Goal: Transaction & Acquisition: Purchase product/service

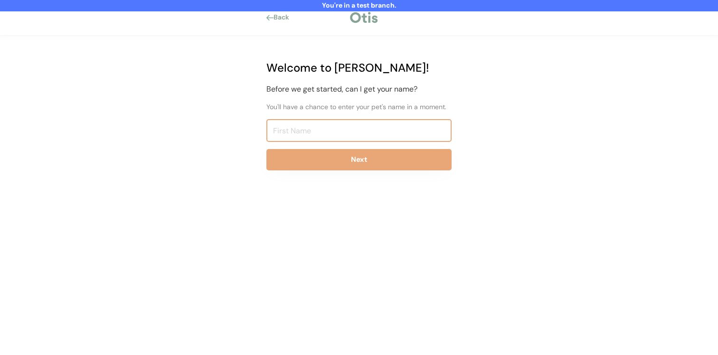
click at [319, 125] on input "input" at bounding box center [358, 130] width 185 height 23
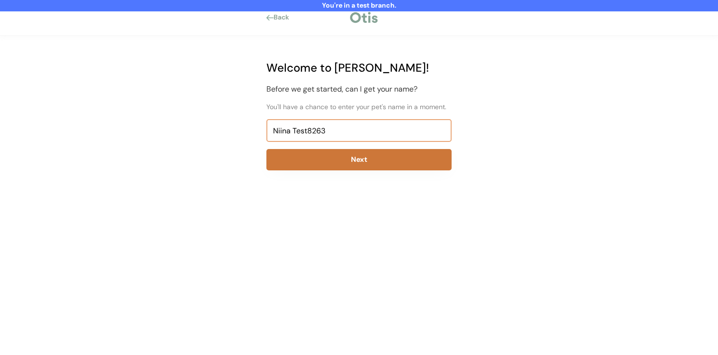
type input "Niina Test8263"
click at [310, 156] on button "Next" at bounding box center [358, 159] width 185 height 21
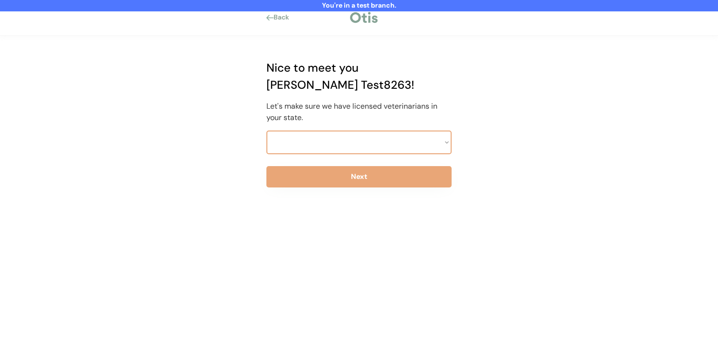
click at [334, 131] on select at bounding box center [358, 143] width 185 height 24
click at [336, 138] on div "Nice to meet you Niina Test8263! Let's make sure we have licensed veterinarians…" at bounding box center [359, 195] width 214 height 318
click at [337, 132] on select "Select a state Alabama Alaska American Samoa Arizona Arkansas California Colora…" at bounding box center [358, 143] width 185 height 24
select select ""1348695171700984260__LOOKUP__1703261330894x541121467086235900""
click at [266, 131] on select "Select a state Alabama Alaska American Samoa Arizona Arkansas California Colora…" at bounding box center [358, 143] width 185 height 24
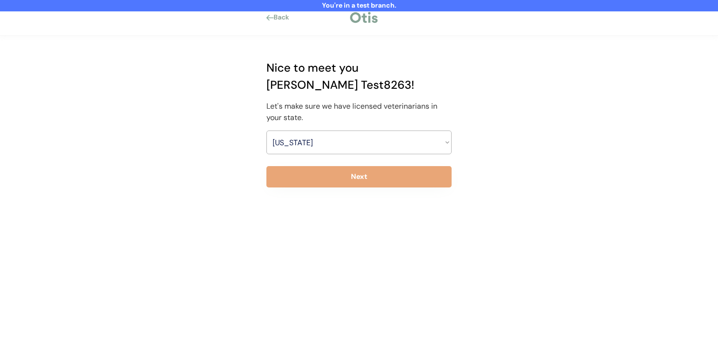
click at [340, 174] on div "Nice to meet you Niina Test8263! Let's make sure we have licensed veterinarians…" at bounding box center [359, 195] width 214 height 318
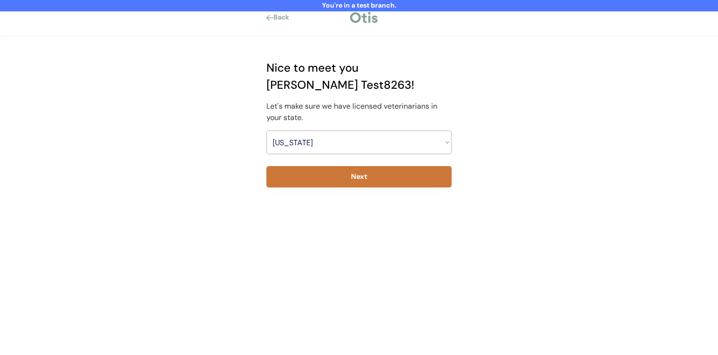
click at [347, 166] on button "Next" at bounding box center [358, 176] width 185 height 21
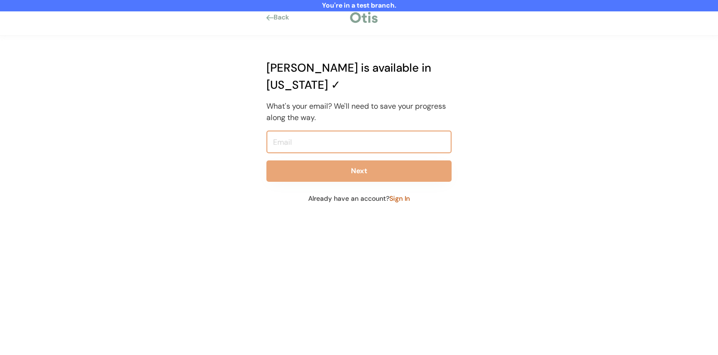
click at [353, 131] on input "email" at bounding box center [358, 142] width 185 height 23
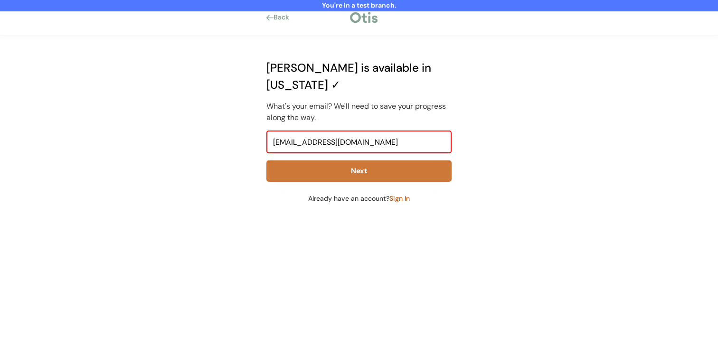
type input "niina+test8263@otisforpets.com"
click at [359, 160] on button "Next" at bounding box center [358, 170] width 185 height 21
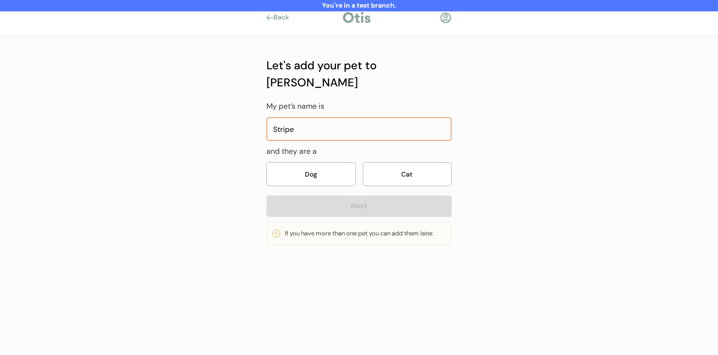
type input "Stripe"
click at [354, 162] on button "Dog" at bounding box center [310, 174] width 89 height 24
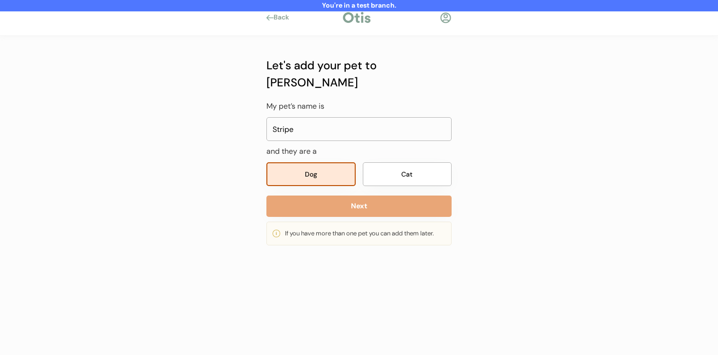
click at [353, 196] on button "Next" at bounding box center [358, 206] width 185 height 21
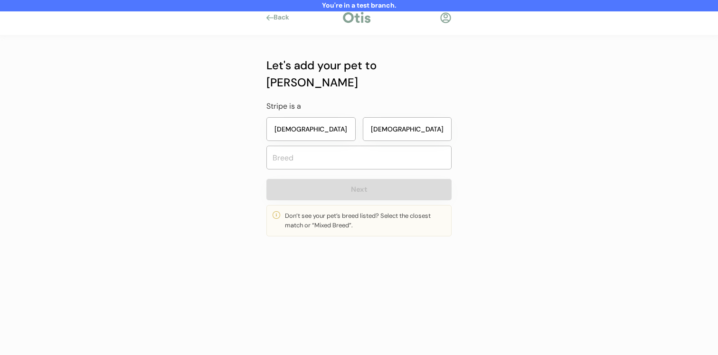
click at [387, 117] on button "Male" at bounding box center [407, 129] width 89 height 24
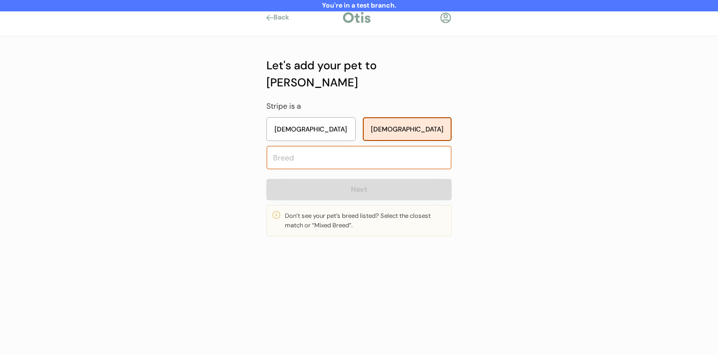
click at [369, 146] on input "text" at bounding box center [358, 158] width 185 height 24
type input "mixed"
click at [364, 161] on div "Let's add your pet to Otis Stripe is a Female Male Next Don’t see your pet’s br…" at bounding box center [358, 146] width 185 height 179
click at [367, 146] on input "text" at bounding box center [358, 158] width 185 height 24
type input "mix"
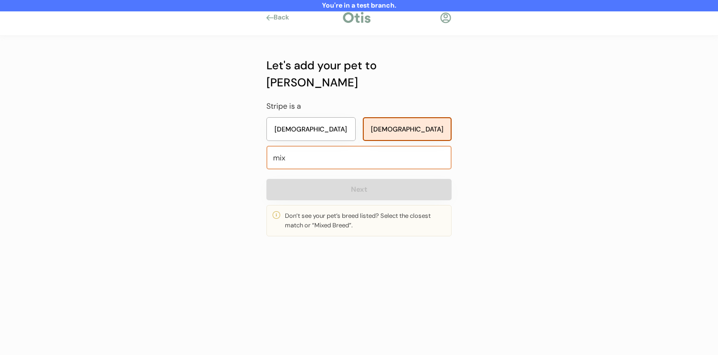
type input "mixed Breed"
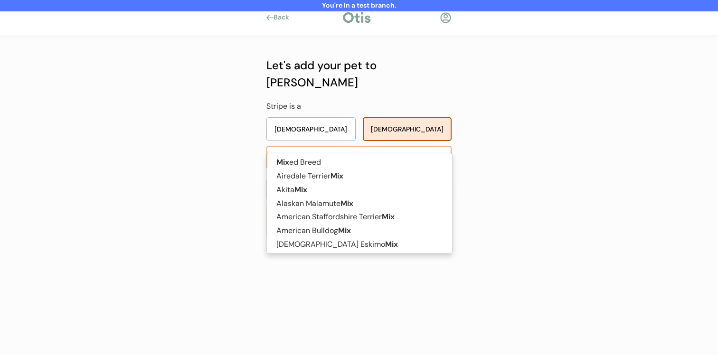
type input "mixed"
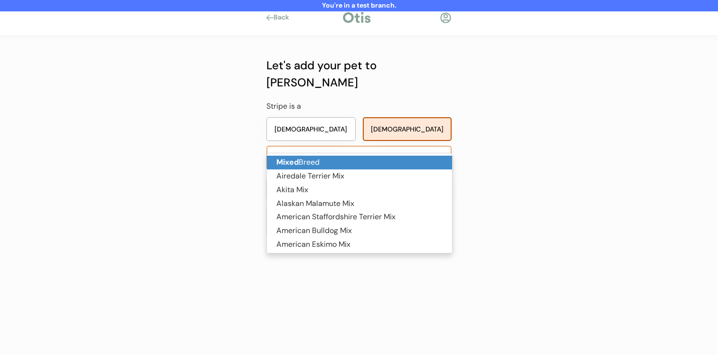
click at [365, 164] on p "Mixed Breed" at bounding box center [359, 163] width 185 height 14
type input "Mixed Breed"
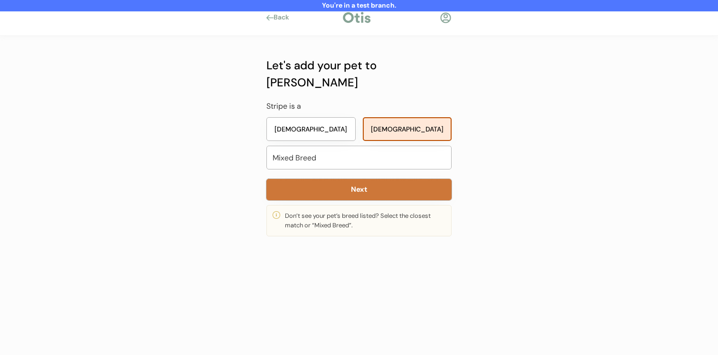
click at [366, 179] on button "Next" at bounding box center [358, 189] width 185 height 21
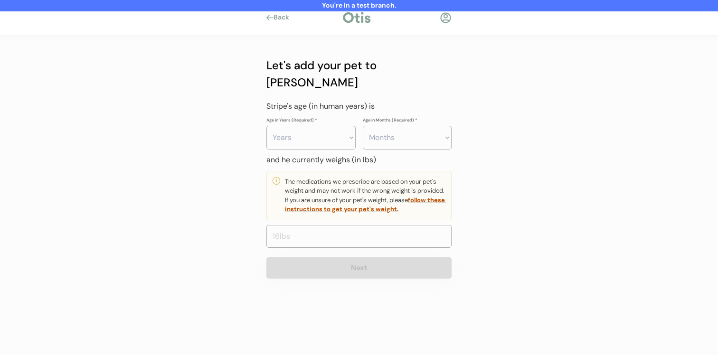
click at [335, 126] on select "Years 0 1 2 3 4 5 6 7 8 9 10 11 12 13 14 15 16 17 18 19 20" at bounding box center [310, 138] width 89 height 24
select select "4"
click at [266, 126] on select "Years 0 1 2 3 4 5 6 7 8 9 10 11 12 13 14 15 16 17 18 19 20" at bounding box center [310, 138] width 89 height 24
click at [406, 126] on select "Months 0 1 2 3 4 5 6 7 8 9 10 11" at bounding box center [407, 138] width 89 height 24
select select "3"
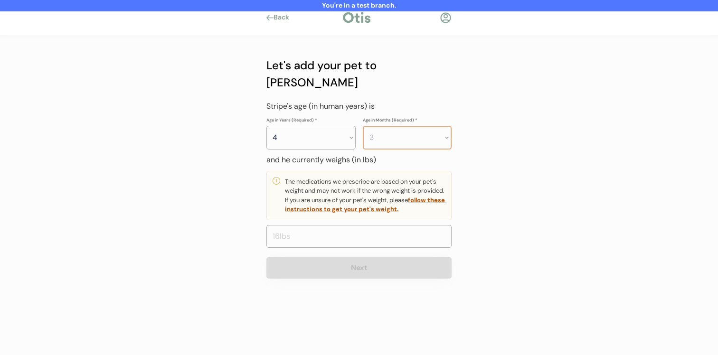
click at [363, 126] on select "Months 0 1 2 3 4 5 6 7 8 9 10 11" at bounding box center [407, 138] width 89 height 24
click at [367, 225] on input "input" at bounding box center [358, 236] width 185 height 23
type input "10.0"
click at [349, 259] on button "Next" at bounding box center [358, 267] width 185 height 21
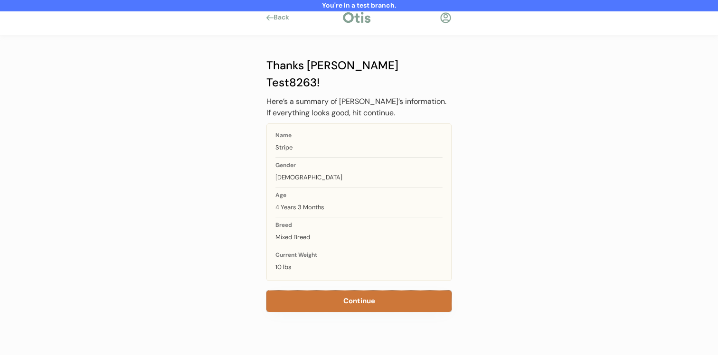
click at [343, 291] on button "Continue" at bounding box center [358, 301] width 185 height 21
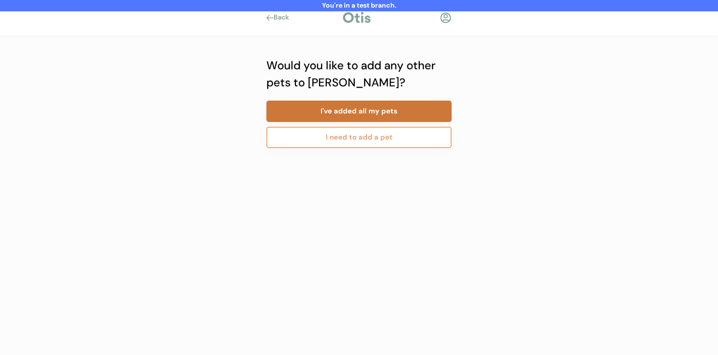
click at [366, 118] on button "I've added all my pets" at bounding box center [358, 111] width 185 height 21
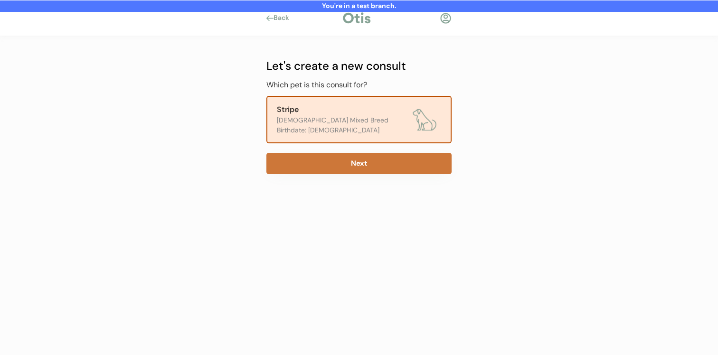
click at [351, 169] on button "Next" at bounding box center [358, 163] width 185 height 21
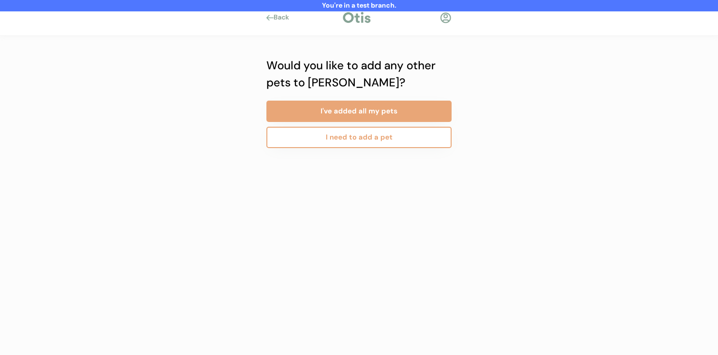
click at [350, 144] on button "I need to add a pet" at bounding box center [358, 137] width 185 height 21
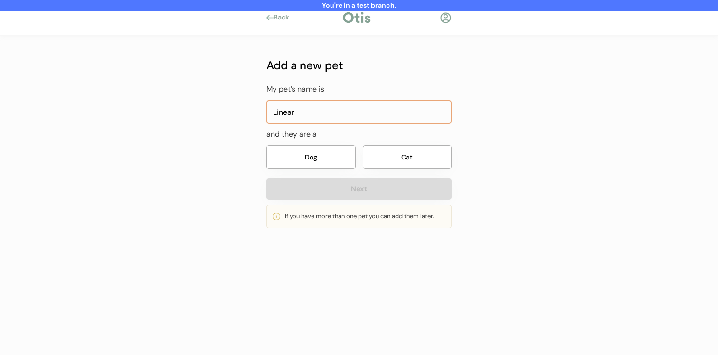
type input "Linear"
click at [333, 153] on button "Dog" at bounding box center [310, 157] width 89 height 24
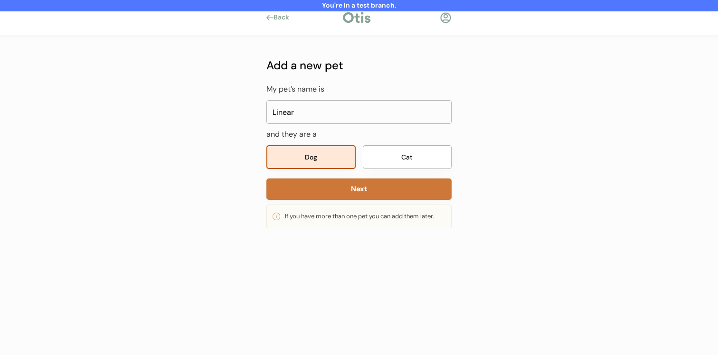
click at [333, 199] on button "Next" at bounding box center [358, 188] width 185 height 21
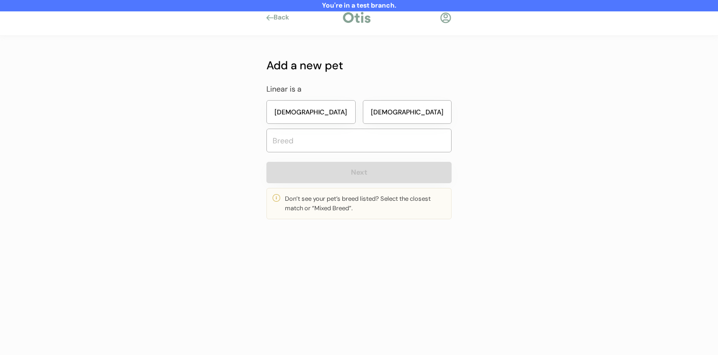
click at [388, 109] on button "Male" at bounding box center [407, 112] width 89 height 24
click at [368, 137] on input "text" at bounding box center [358, 141] width 185 height 24
type input "mixed"
type input "mixed Breed"
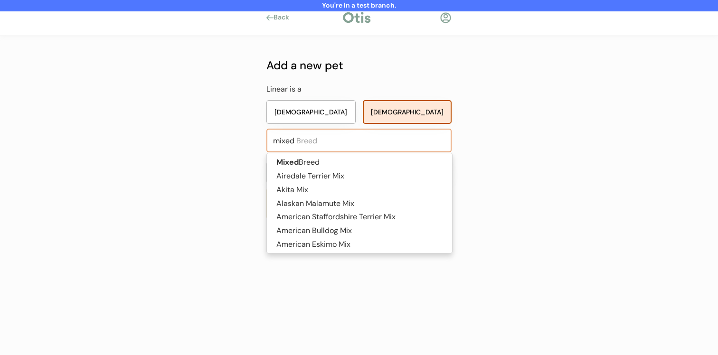
click at [354, 153] on span "Mixed Breed Airedale Terrier Mix Akita Mix Alaskan Malamute Mix American Staffo…" at bounding box center [359, 203] width 186 height 101
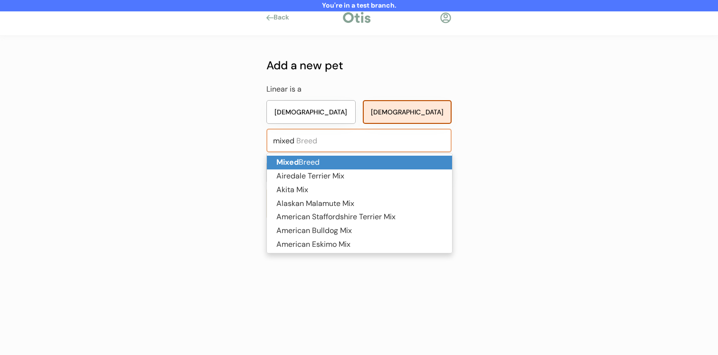
click at [354, 159] on p "Mixed Breed" at bounding box center [359, 163] width 185 height 14
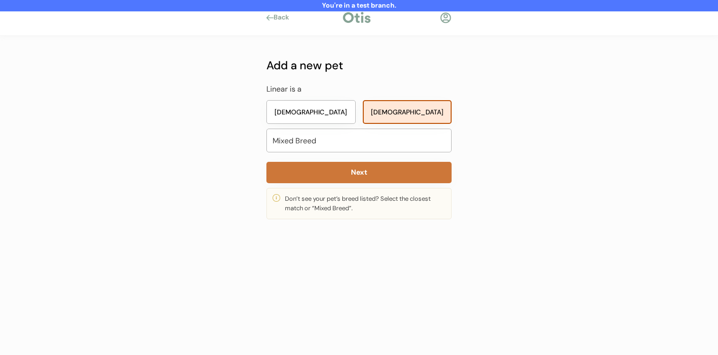
type input "Mixed Breed"
click at [354, 181] on button "Next" at bounding box center [358, 172] width 185 height 21
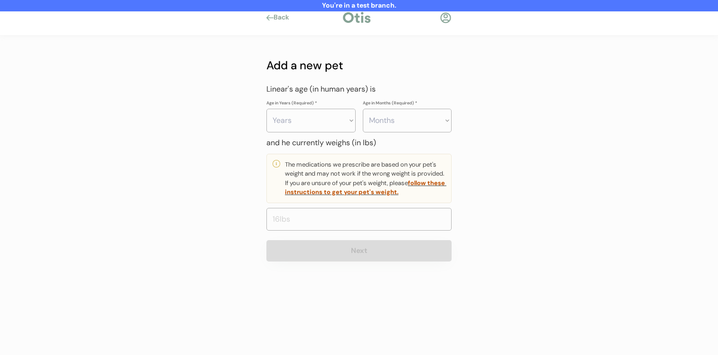
click at [340, 135] on div "Add a new pet Linear's age (in human years) is Age in Years (Required) * Years …" at bounding box center [358, 159] width 185 height 205
click at [339, 129] on select "Years 0 1 2 3 4 5 6 7 8 9 10 11 12 13 14 15 16 17 18 19 20" at bounding box center [310, 121] width 89 height 24
select select "3"
click at [266, 109] on select "Years 0 1 2 3 4 5 6 7 8 9 10 11 12 13 14 15 16 17 18 19 20" at bounding box center [310, 121] width 89 height 24
click at [408, 118] on select "Months 0 1 2 3 4 5 6 7 8 9 10 11" at bounding box center [407, 121] width 89 height 24
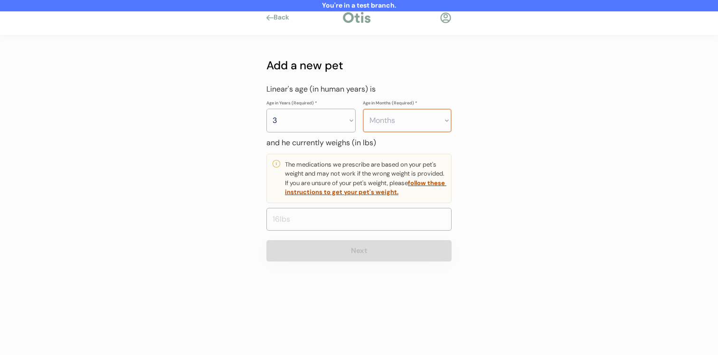
select select "3"
click at [363, 109] on select "Months 0 1 2 3 4 5 6 7 8 9 10 11" at bounding box center [407, 121] width 89 height 24
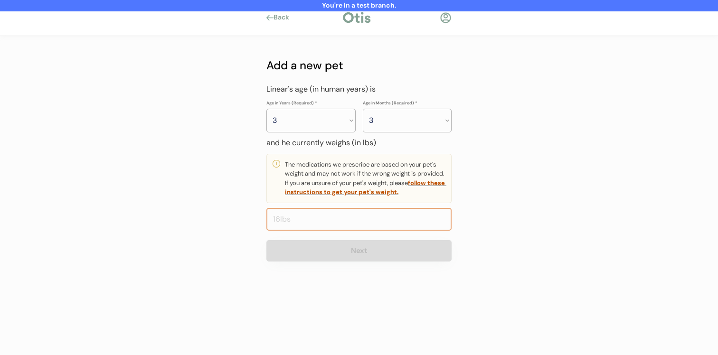
click at [346, 221] on input "input" at bounding box center [358, 219] width 185 height 23
type input "100.0"
click at [347, 272] on div "Add a new pet My pet’s name is and they are a Dog Cat Next If you have more tha…" at bounding box center [359, 158] width 214 height 245
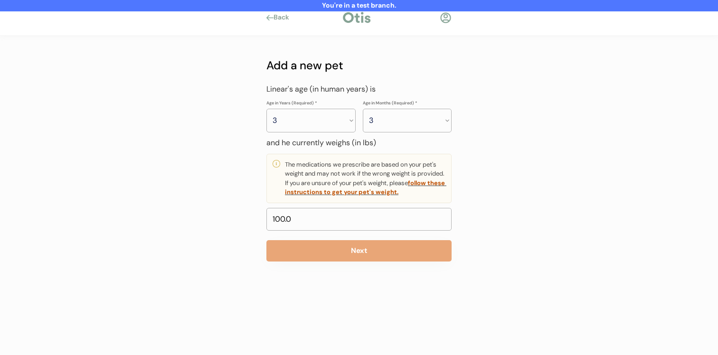
click at [350, 255] on button "Next" at bounding box center [358, 250] width 185 height 21
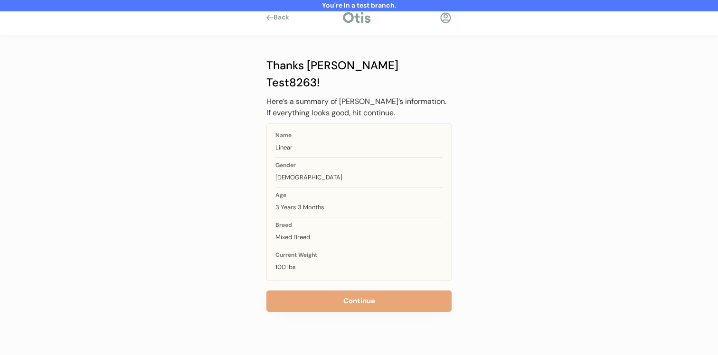
click at [347, 291] on button "Continue" at bounding box center [358, 301] width 185 height 21
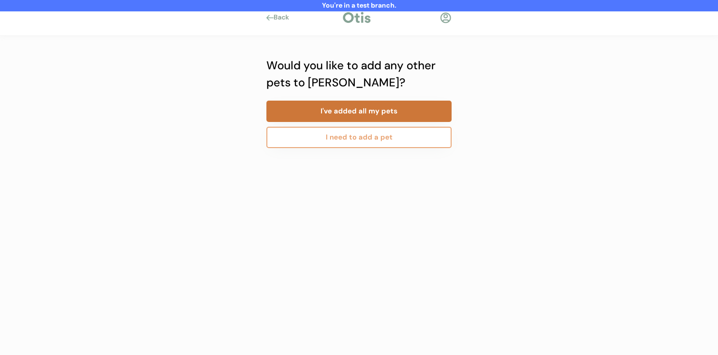
click at [389, 110] on button "I've added all my pets" at bounding box center [358, 111] width 185 height 21
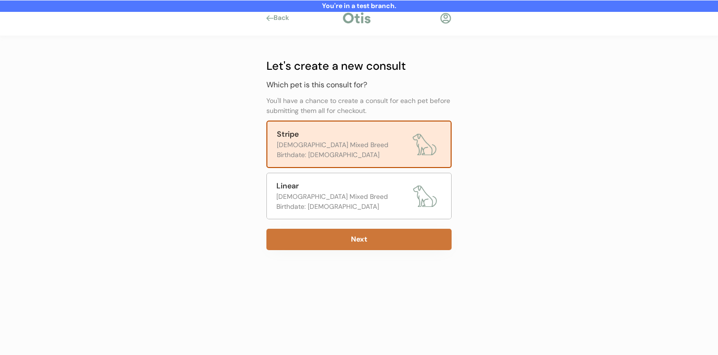
click at [356, 242] on button "Next" at bounding box center [358, 239] width 185 height 21
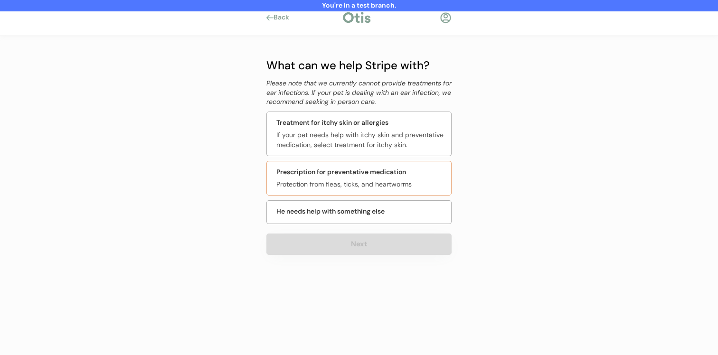
click at [369, 181] on div "Protection from fleas, ticks, and heartworms" at bounding box center [360, 184] width 169 height 10
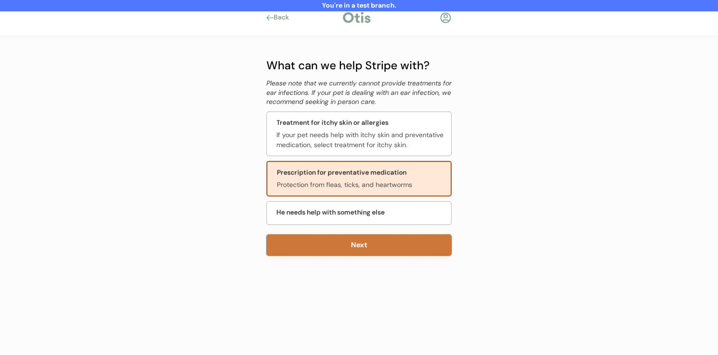
click at [358, 240] on button "Next" at bounding box center [358, 244] width 185 height 21
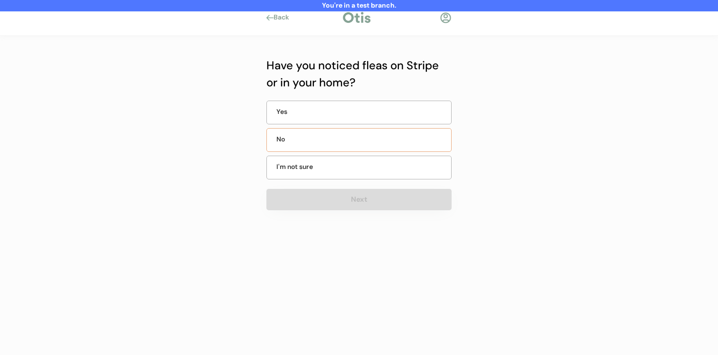
click at [378, 148] on div "No" at bounding box center [358, 140] width 185 height 24
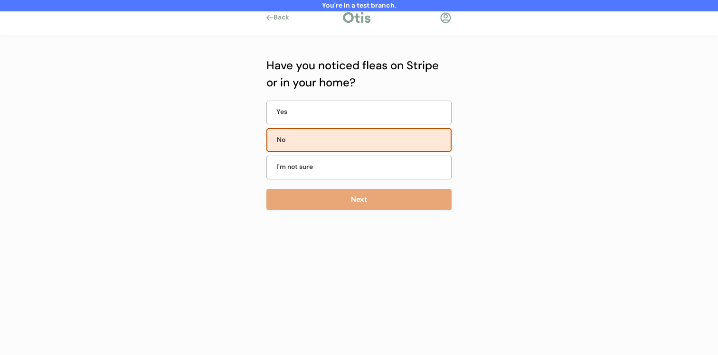
click at [369, 194] on button "Next" at bounding box center [358, 199] width 185 height 21
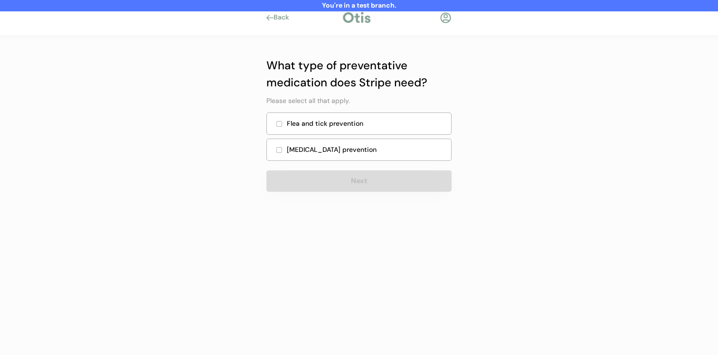
click at [378, 152] on div "Heartworm prevention" at bounding box center [366, 150] width 159 height 10
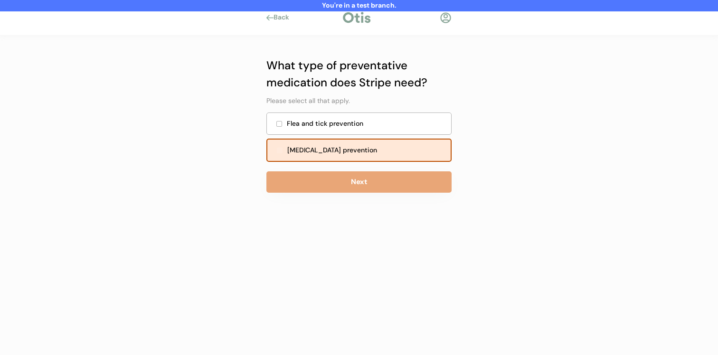
click at [378, 131] on div "Flea and tick prevention" at bounding box center [358, 124] width 185 height 22
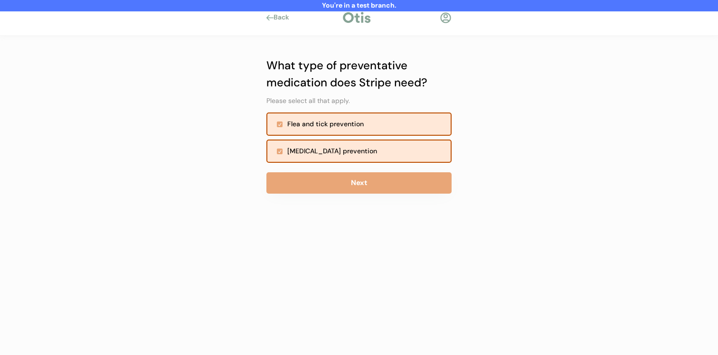
click at [373, 180] on button "Next" at bounding box center [358, 182] width 185 height 21
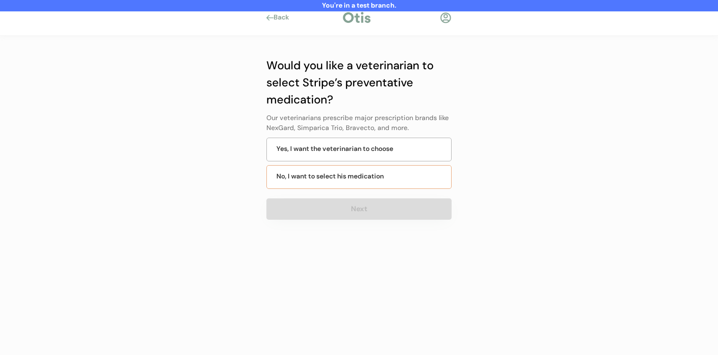
click at [377, 178] on div "No, I want to select his medication" at bounding box center [329, 176] width 107 height 10
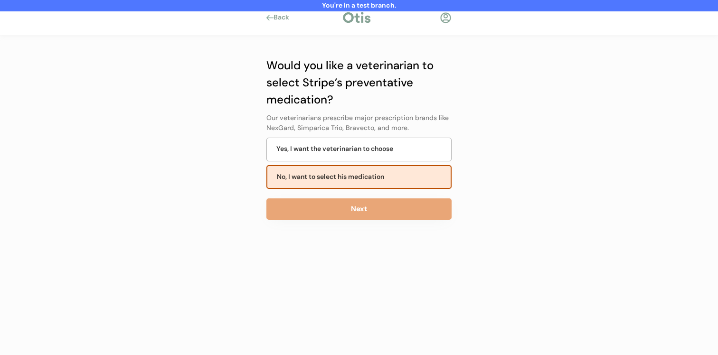
click at [375, 198] on button "Next" at bounding box center [358, 208] width 185 height 21
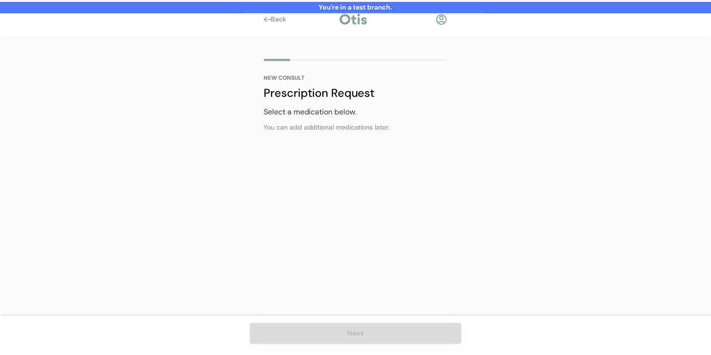
scroll to position [24, 0]
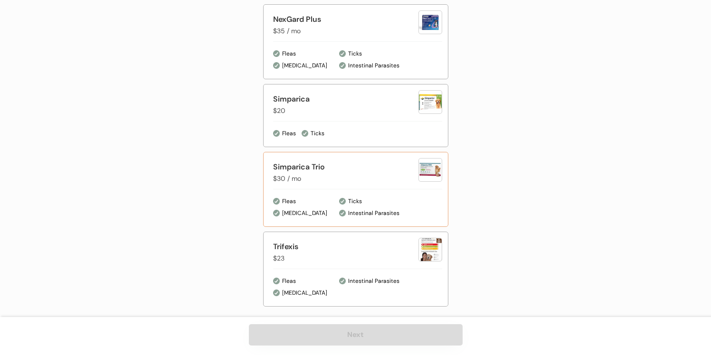
click at [377, 203] on div "Ticks Intestinal Parasites" at bounding box center [390, 207] width 103 height 21
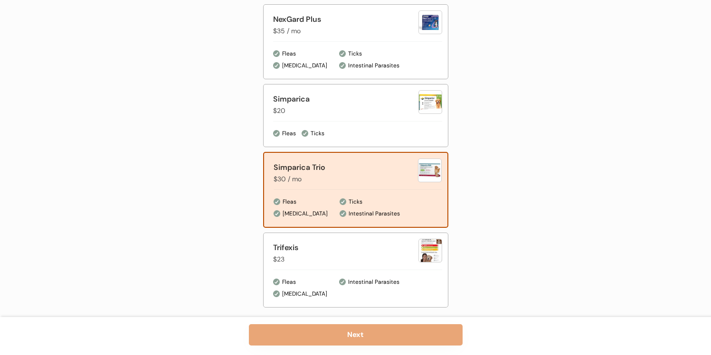
scroll to position [632, 0]
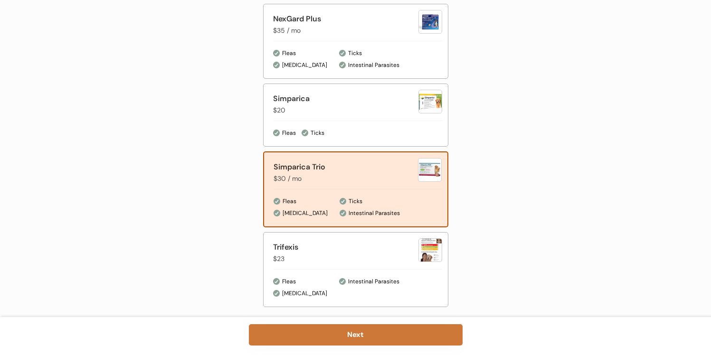
click at [343, 346] on div "Next" at bounding box center [355, 336] width 711 height 38
click at [344, 338] on button "Next" at bounding box center [356, 334] width 214 height 21
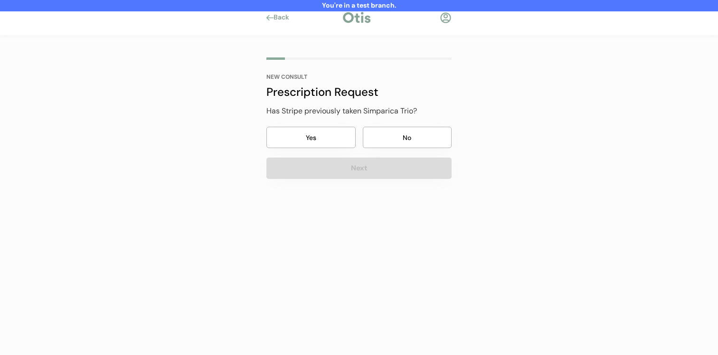
click at [392, 143] on button "No" at bounding box center [407, 137] width 89 height 21
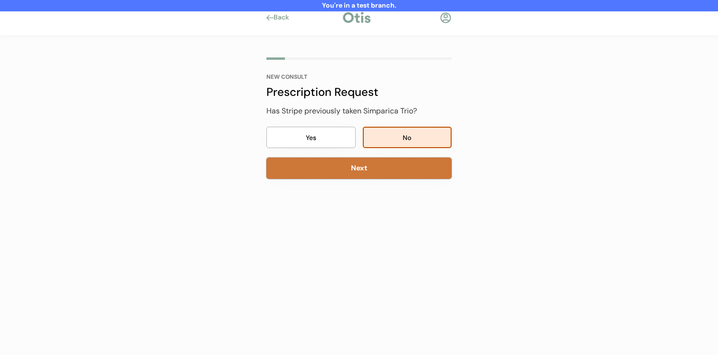
click at [383, 166] on button "Next" at bounding box center [358, 168] width 185 height 21
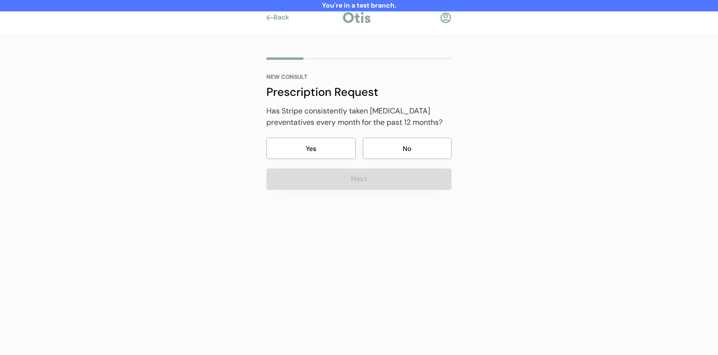
click at [394, 137] on div "Yes No" at bounding box center [358, 146] width 185 height 26
click at [381, 172] on button "Next" at bounding box center [358, 179] width 185 height 21
click at [385, 148] on button "No" at bounding box center [407, 148] width 89 height 21
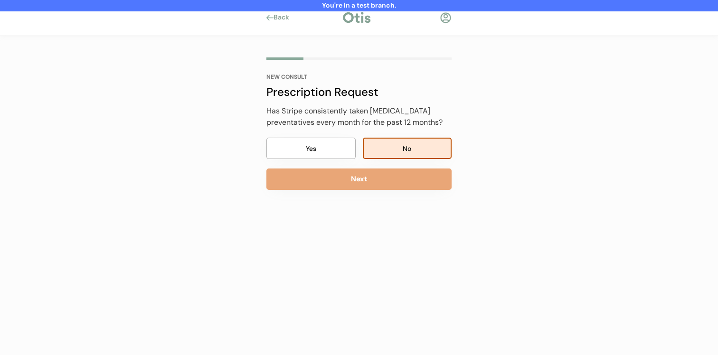
click at [375, 178] on button "Next" at bounding box center [358, 179] width 185 height 21
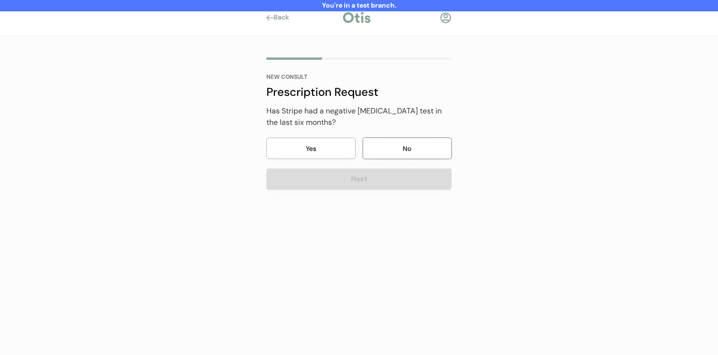
click at [387, 149] on button "No" at bounding box center [407, 148] width 89 height 21
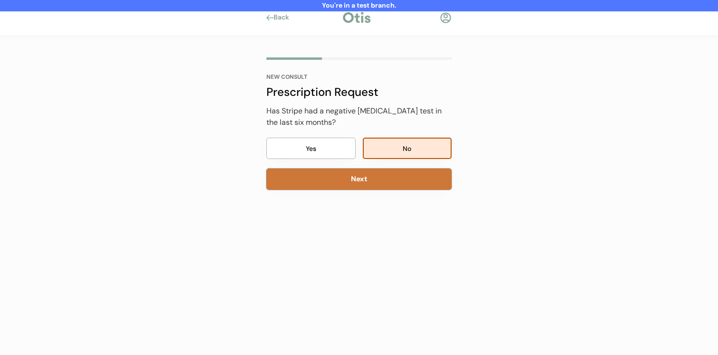
click at [375, 179] on button "Next" at bounding box center [358, 179] width 185 height 21
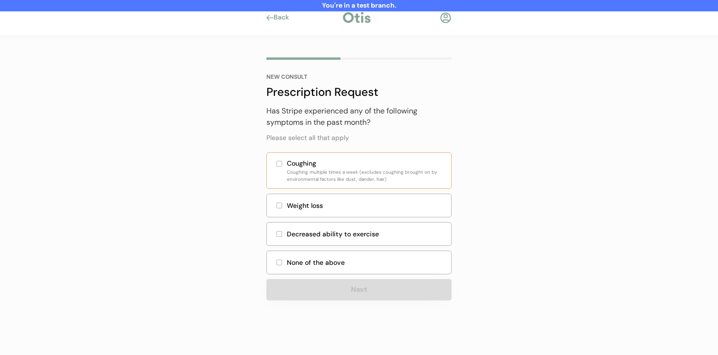
click at [386, 158] on div "Coughing Coughing multiple times a week (excludes coughing brought on by enviro…" at bounding box center [358, 170] width 185 height 37
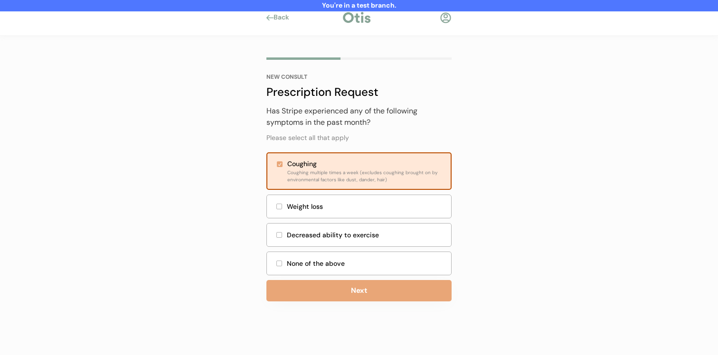
click at [347, 305] on div "NEW CONSULT Prescription Request Has Stripe previously taken Simparica Trio? Ye…" at bounding box center [359, 192] width 214 height 313
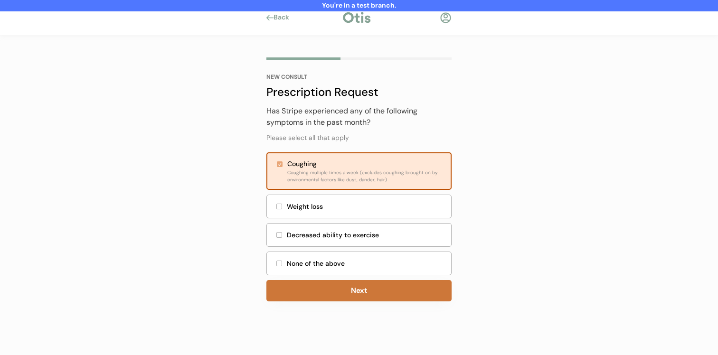
click at [351, 286] on button "Next" at bounding box center [358, 290] width 185 height 21
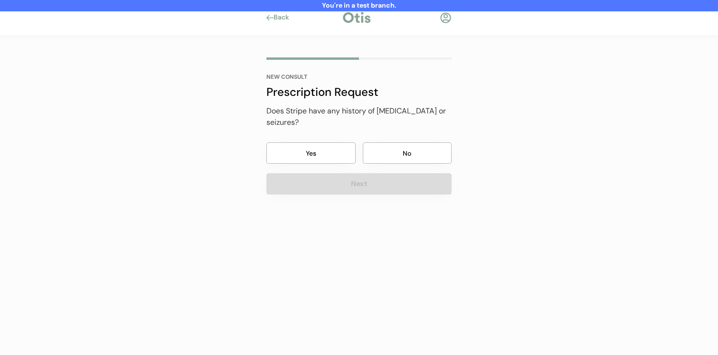
click at [409, 148] on button "No" at bounding box center [407, 152] width 89 height 21
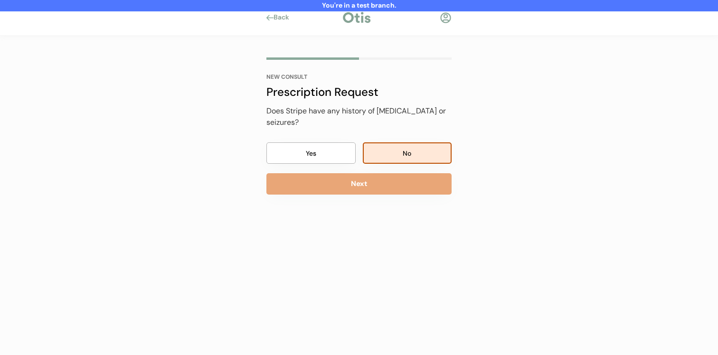
click at [409, 148] on button "No" at bounding box center [407, 152] width 89 height 21
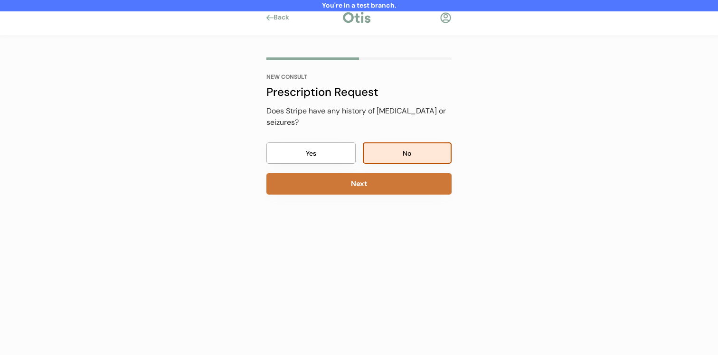
click at [403, 173] on button "Next" at bounding box center [358, 183] width 185 height 21
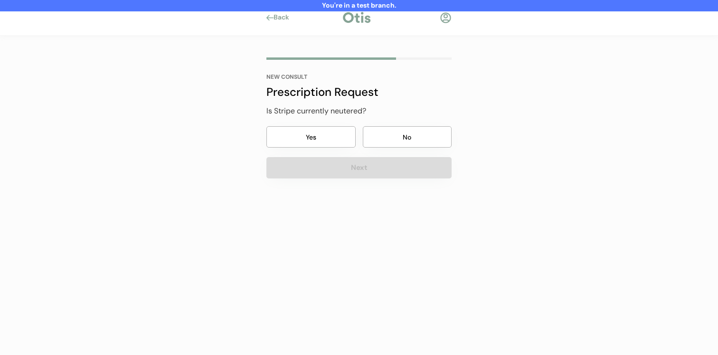
click at [409, 145] on button "No" at bounding box center [407, 136] width 89 height 21
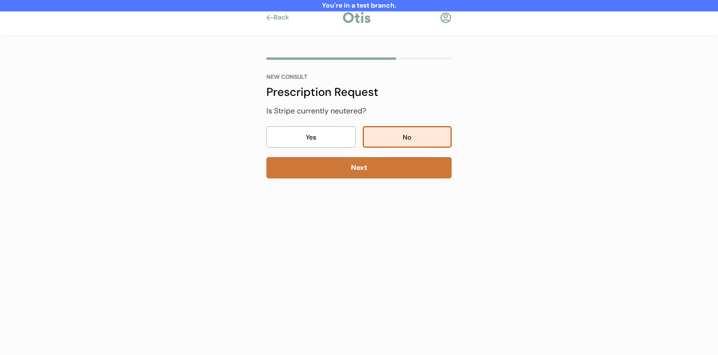
click at [401, 169] on button "Next" at bounding box center [358, 167] width 185 height 21
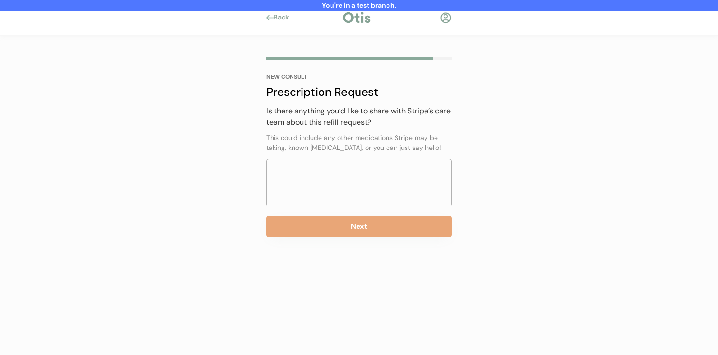
click at [377, 230] on button "Next" at bounding box center [358, 226] width 185 height 21
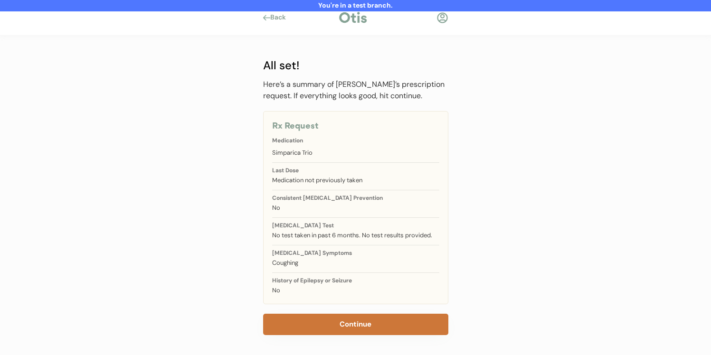
click at [373, 318] on button "Continue" at bounding box center [355, 324] width 185 height 21
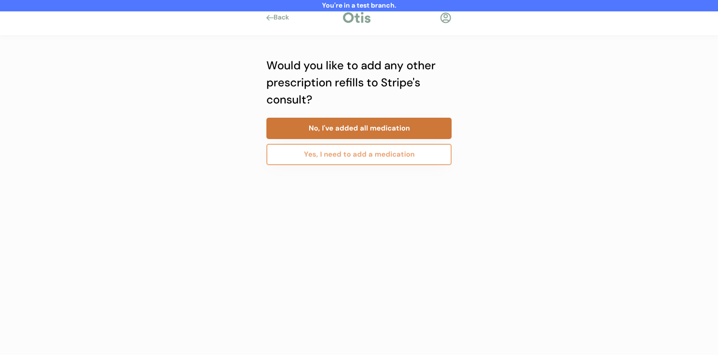
click at [396, 133] on button "No, I've added all medication" at bounding box center [358, 128] width 185 height 21
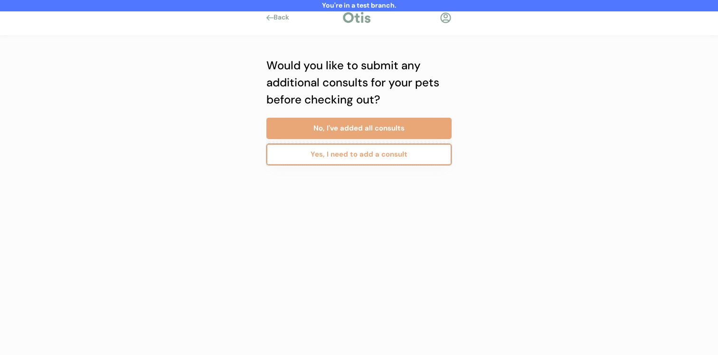
click at [385, 156] on button "Yes, I need to add a consult" at bounding box center [358, 154] width 185 height 21
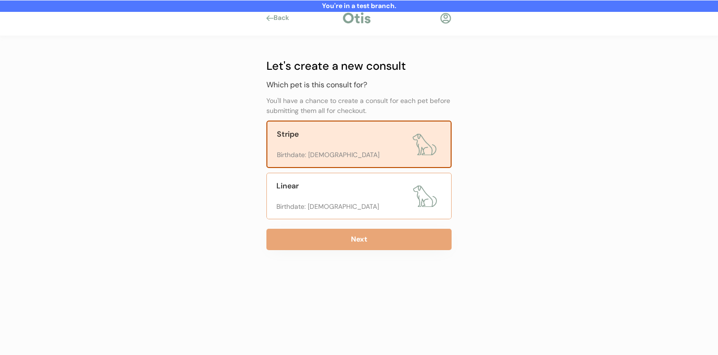
click at [354, 197] on div at bounding box center [342, 197] width 132 height 10
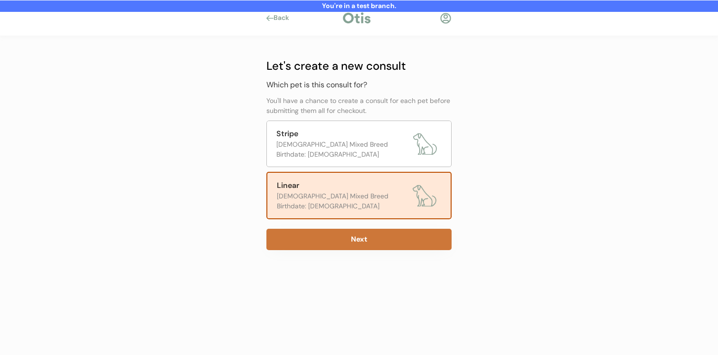
click at [342, 237] on button "Next" at bounding box center [358, 239] width 185 height 21
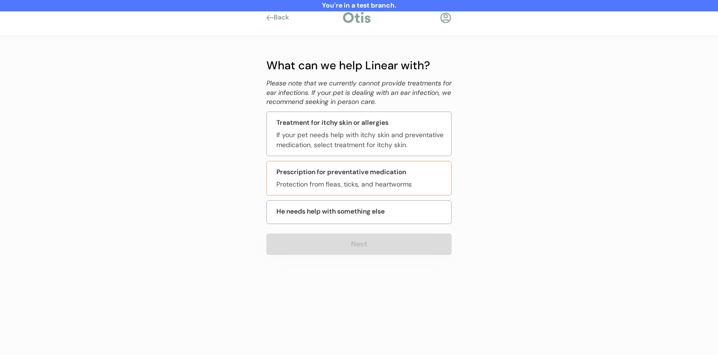
click at [359, 184] on div "Protection from fleas, ticks, and heartworms" at bounding box center [360, 184] width 169 height 10
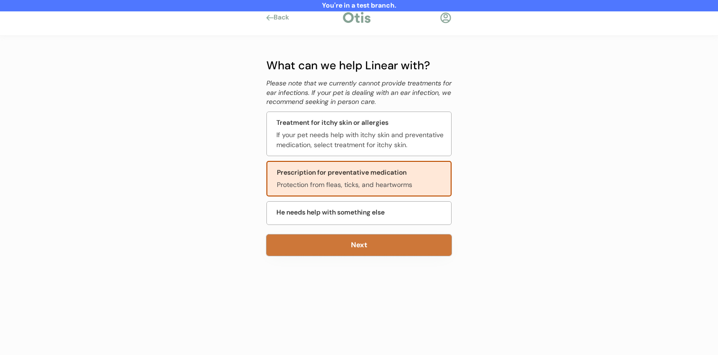
click at [342, 247] on button "Next" at bounding box center [358, 244] width 185 height 21
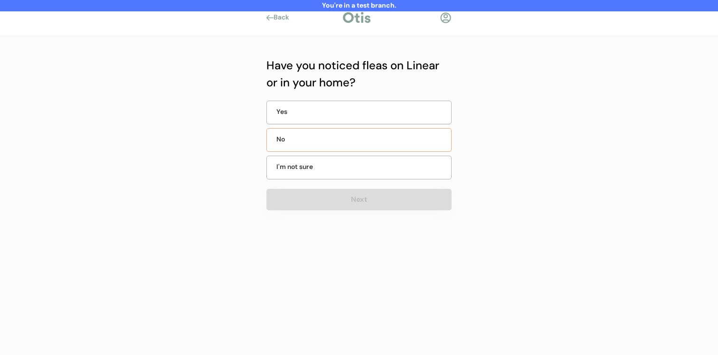
click at [357, 139] on div "No" at bounding box center [358, 140] width 185 height 24
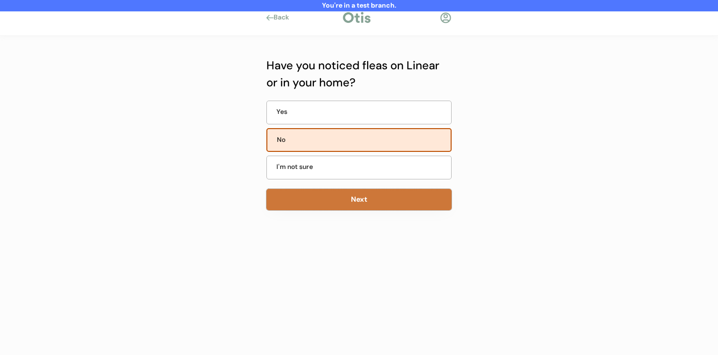
click at [345, 192] on button "Next" at bounding box center [358, 199] width 185 height 21
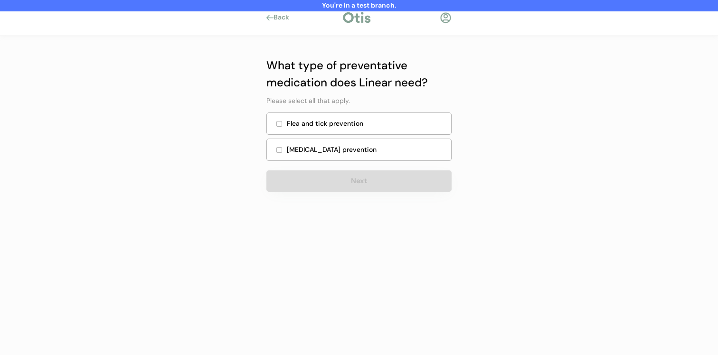
click at [354, 129] on div "Flea and tick prevention" at bounding box center [358, 124] width 185 height 22
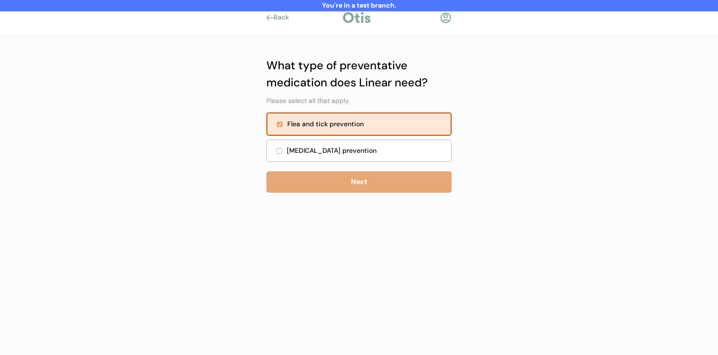
click at [354, 149] on div "Heartworm prevention" at bounding box center [366, 151] width 159 height 10
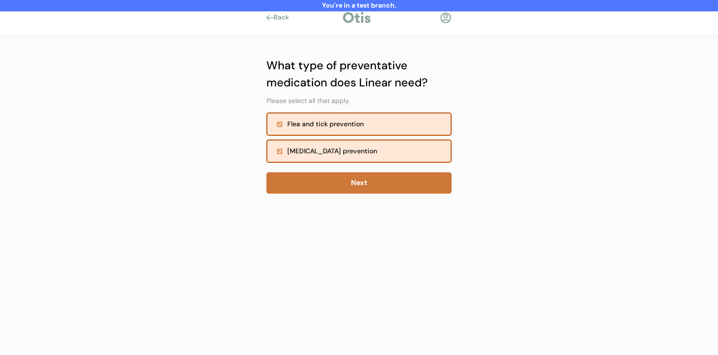
click at [353, 177] on button "Next" at bounding box center [358, 182] width 185 height 21
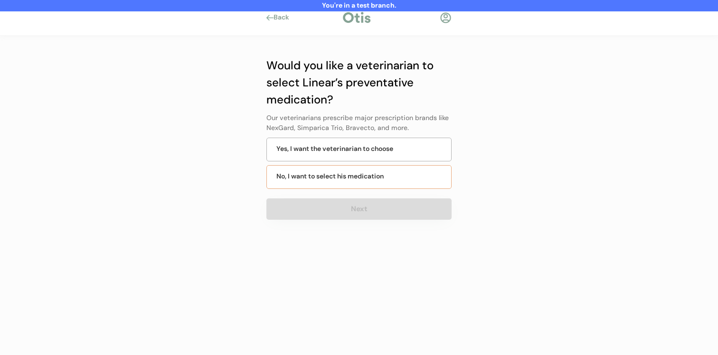
click at [356, 174] on div "No, I want to select his medication" at bounding box center [329, 176] width 107 height 10
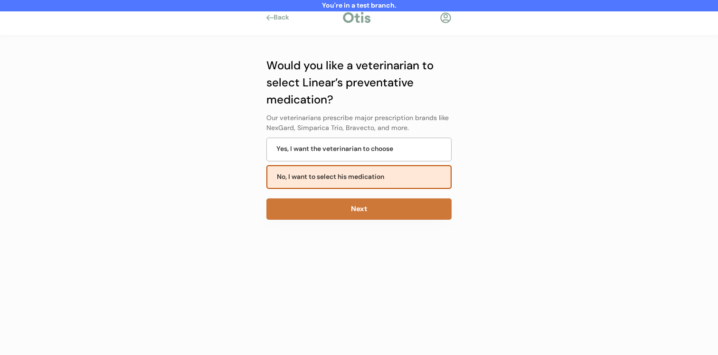
click at [347, 216] on button "Next" at bounding box center [358, 208] width 185 height 21
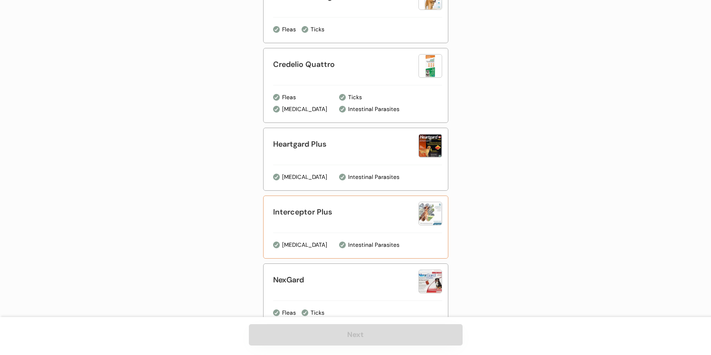
scroll to position [383, 0]
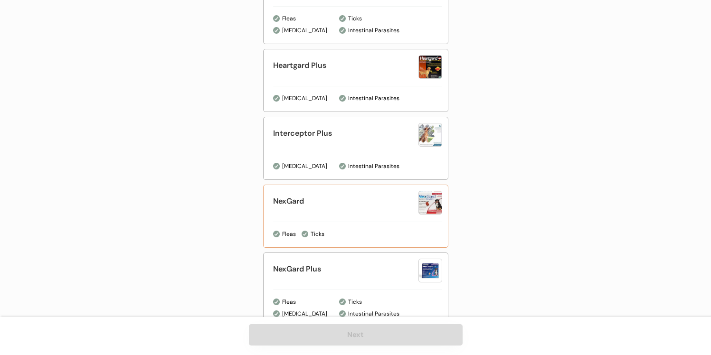
click at [347, 218] on div "NexGard" at bounding box center [357, 205] width 169 height 28
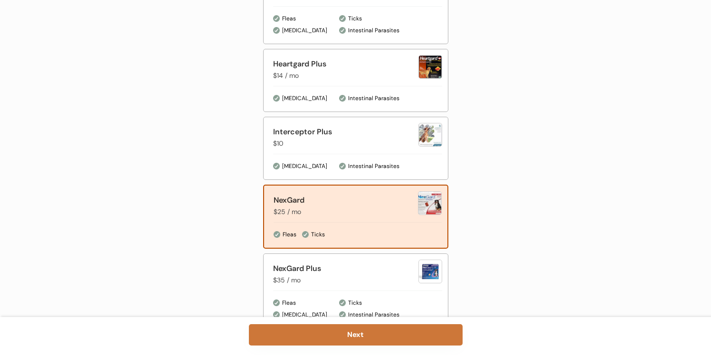
click at [341, 335] on button "Next" at bounding box center [356, 334] width 214 height 21
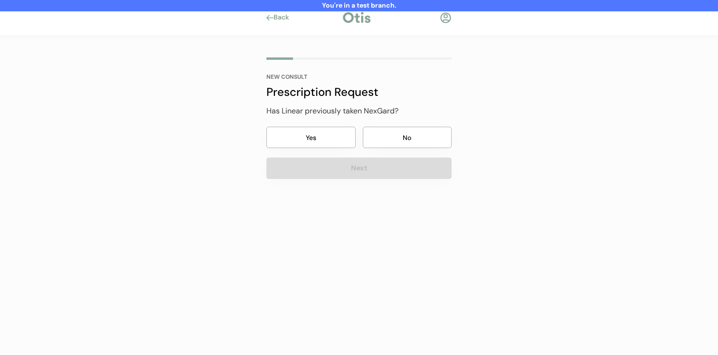
click at [388, 129] on button "No" at bounding box center [407, 137] width 89 height 21
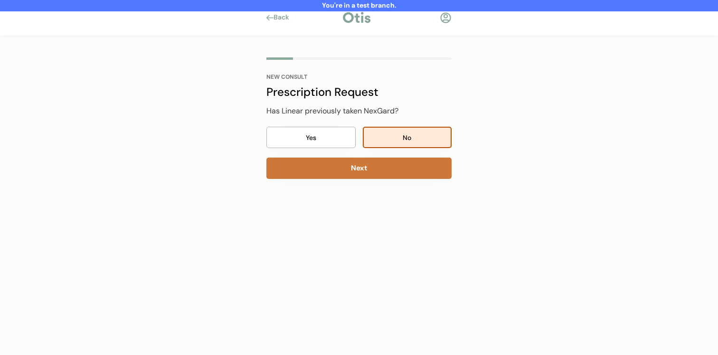
click at [375, 161] on button "Next" at bounding box center [358, 168] width 185 height 21
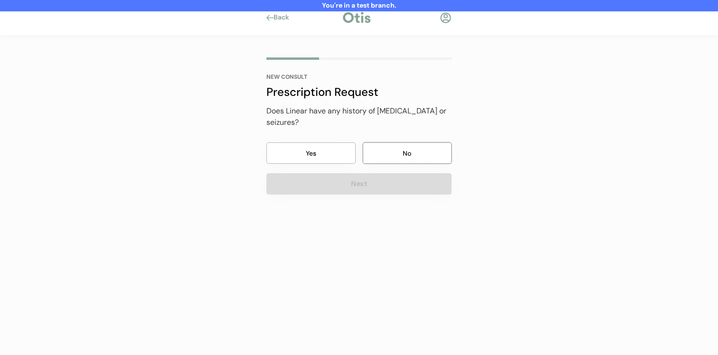
click at [388, 145] on button "No" at bounding box center [407, 152] width 89 height 21
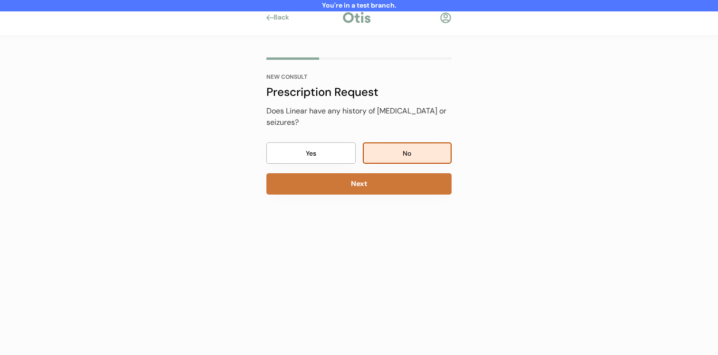
click at [382, 173] on button "Next" at bounding box center [358, 183] width 185 height 21
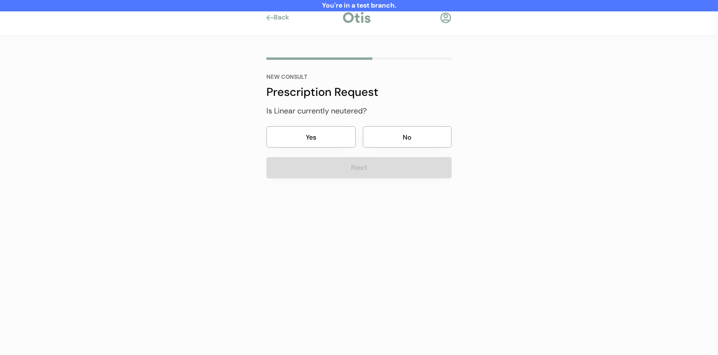
click at [387, 142] on button "No" at bounding box center [407, 136] width 89 height 21
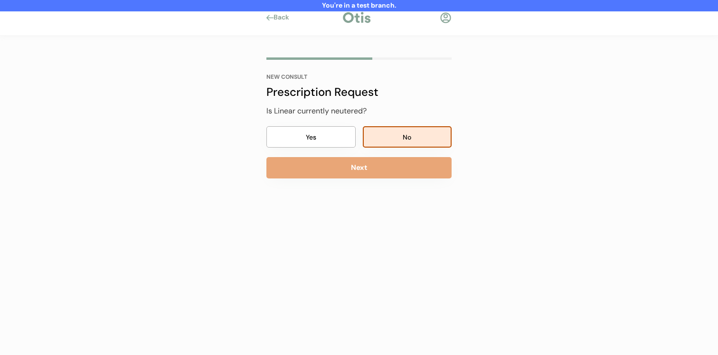
click at [373, 183] on div "NEW CONSULT Prescription Request Has Linear previously taken NexGard? Yes No Ne…" at bounding box center [359, 154] width 214 height 237
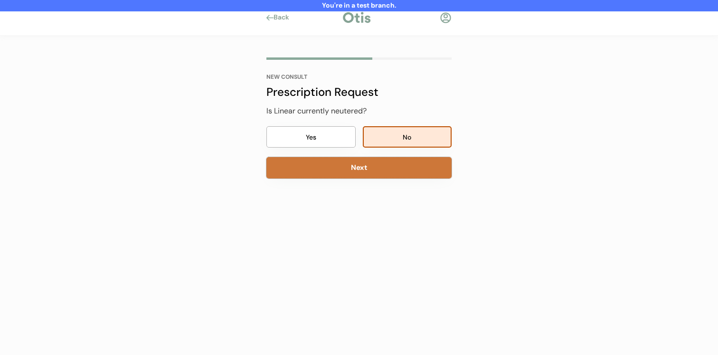
click at [377, 168] on button "Next" at bounding box center [358, 167] width 185 height 21
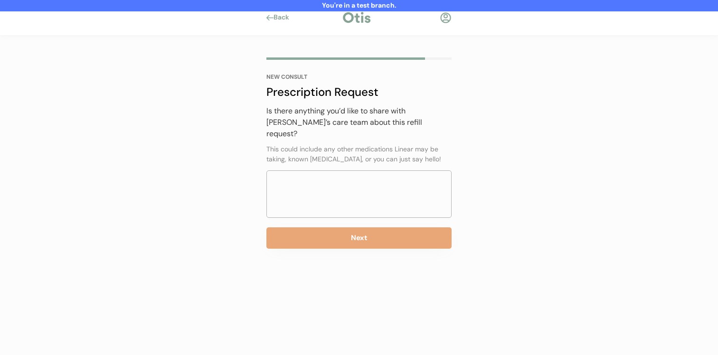
click at [355, 227] on button "Next" at bounding box center [358, 237] width 185 height 21
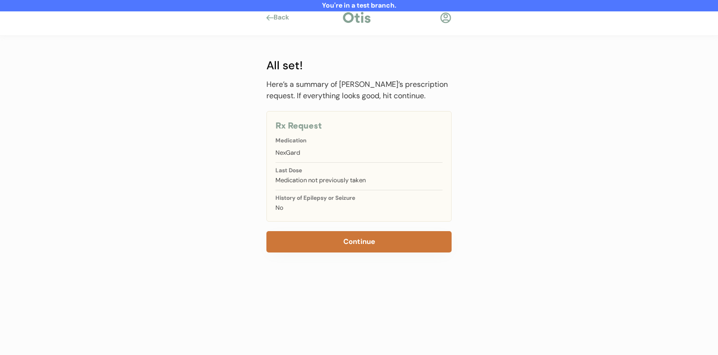
click at [368, 237] on button "Continue" at bounding box center [358, 241] width 185 height 21
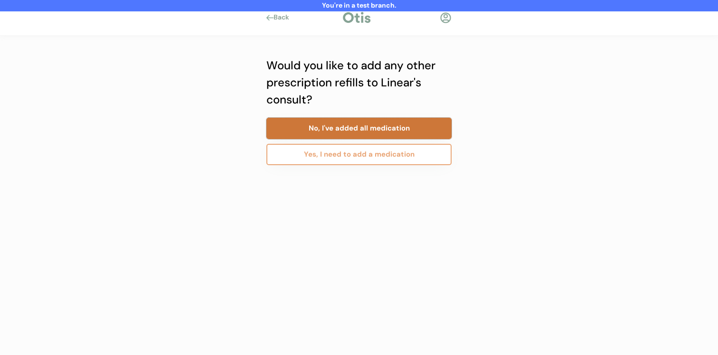
click at [406, 129] on button "No, I've added all medication" at bounding box center [358, 128] width 185 height 21
click at [405, 131] on button "No, I've added all consults" at bounding box center [358, 128] width 185 height 21
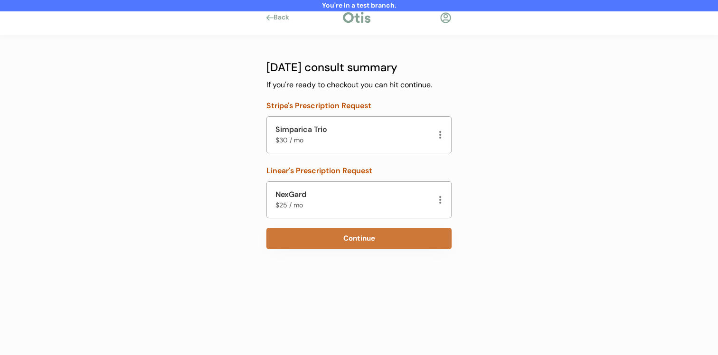
click at [366, 240] on button "Continue" at bounding box center [358, 238] width 185 height 21
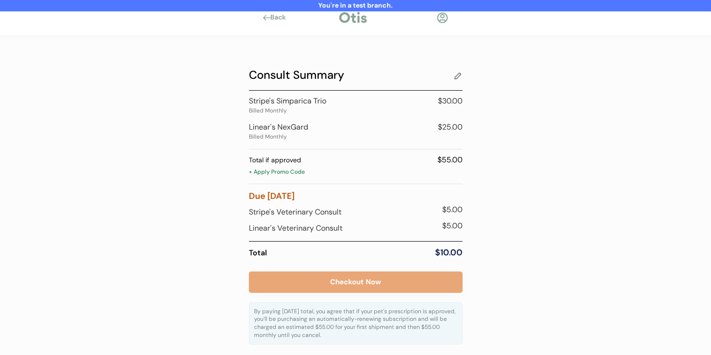
click at [288, 173] on div "+ Apply Promo Code" at bounding box center [356, 172] width 214 height 9
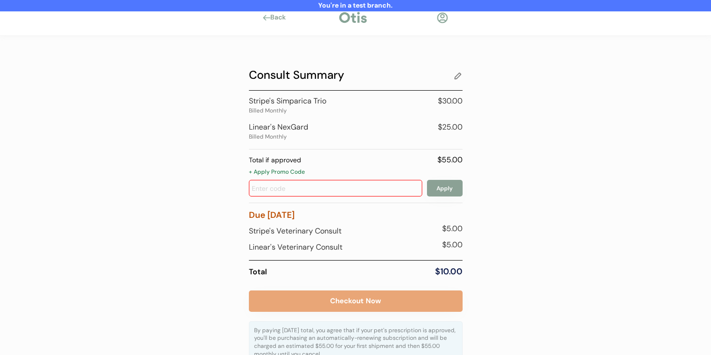
click at [291, 185] on input "input" at bounding box center [335, 188] width 173 height 17
type input "early"
click at [437, 188] on button "Apply" at bounding box center [445, 188] width 36 height 17
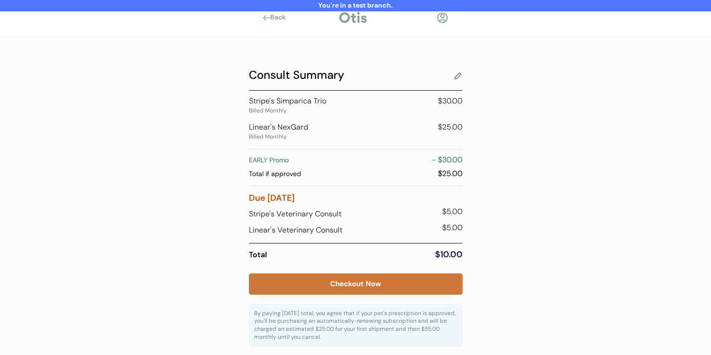
click at [385, 280] on button "Checkout Now" at bounding box center [356, 283] width 214 height 21
